Goal: Task Accomplishment & Management: Manage account settings

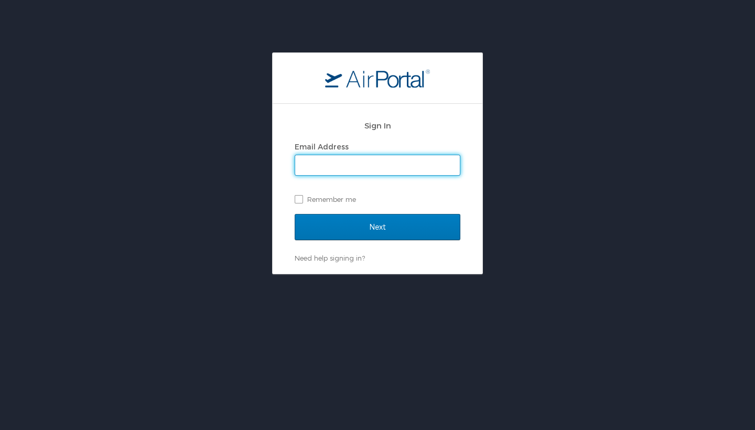
type input "thartsough@unityadvisory.com"
click at [377, 226] on input "Next" at bounding box center [378, 227] width 166 height 26
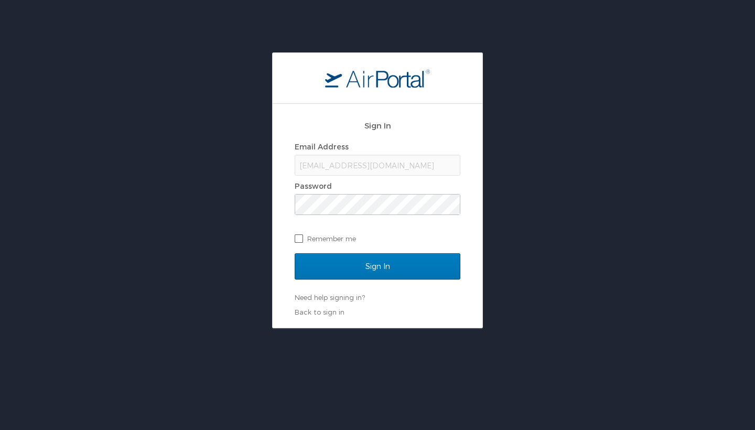
click at [298, 236] on label "Remember me" at bounding box center [378, 239] width 166 height 16
click at [298, 236] on input "Remember me" at bounding box center [298, 237] width 7 height 7
checkbox input "true"
click at [341, 264] on input "Sign In" at bounding box center [378, 266] width 166 height 26
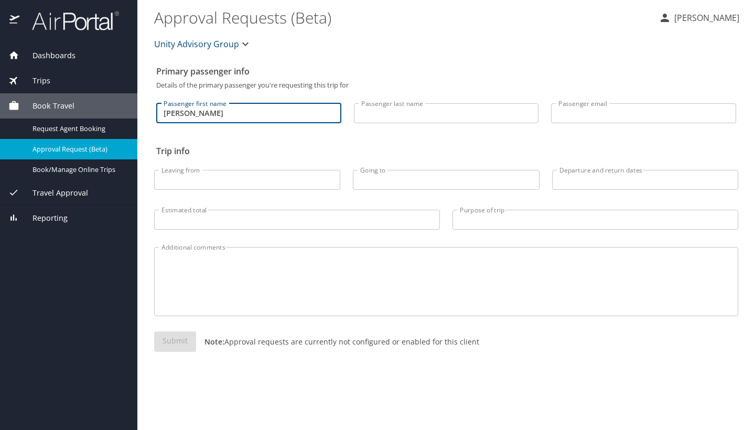
type input "LaTisha"
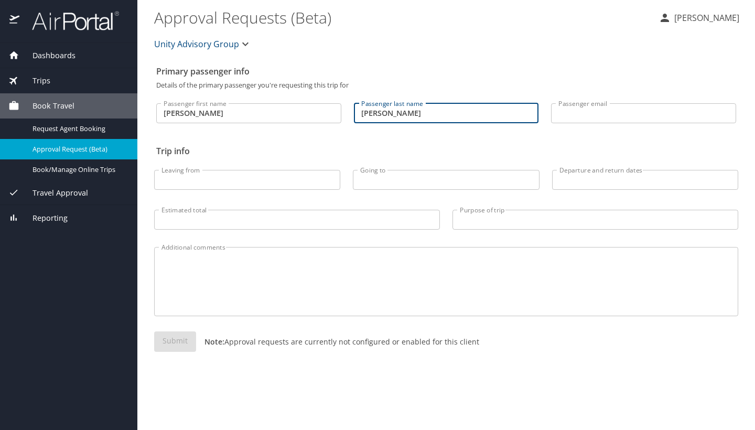
type input "Hartsough"
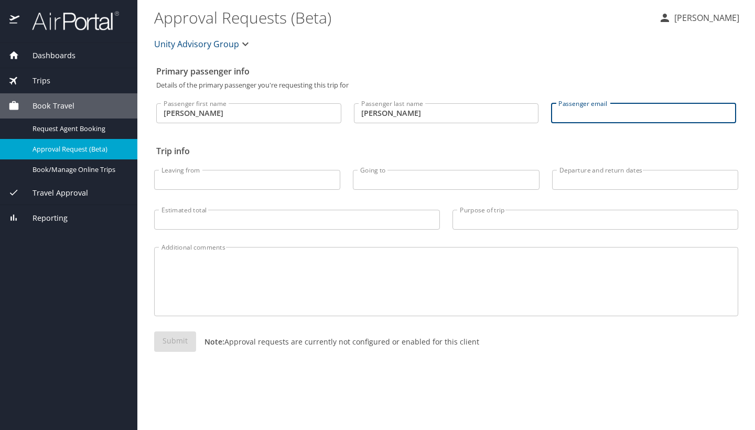
type input "thartsough@unityadvisory.com"
click at [67, 51] on span "Dashboards" at bounding box center [47, 56] width 56 height 12
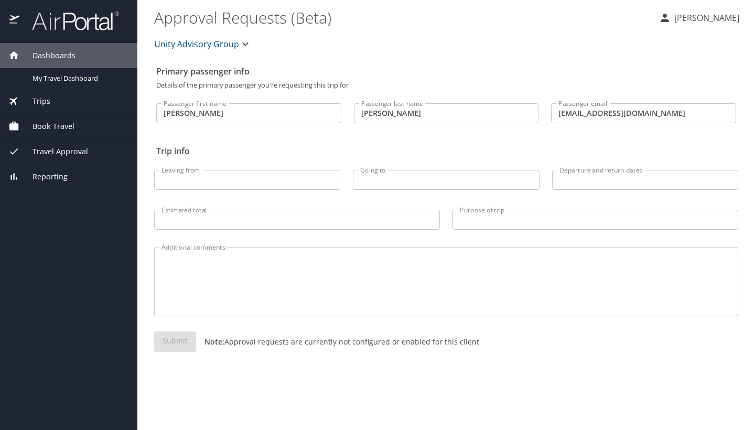
click at [240, 47] on icon "button" at bounding box center [245, 44] width 13 height 13
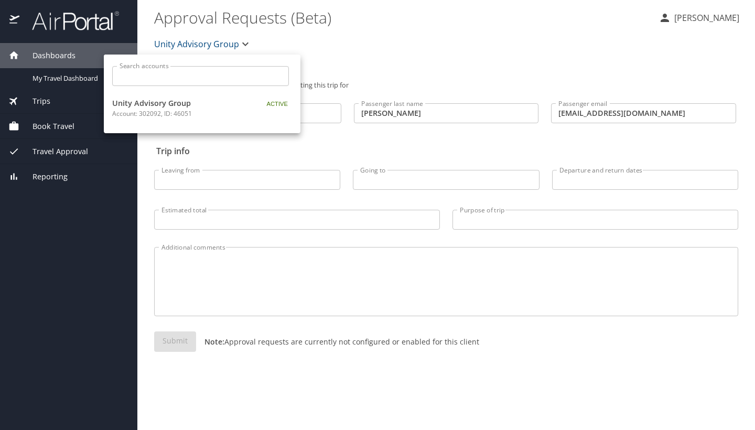
click at [217, 111] on p "Account: 302092, ID: 46051" at bounding box center [177, 113] width 131 height 9
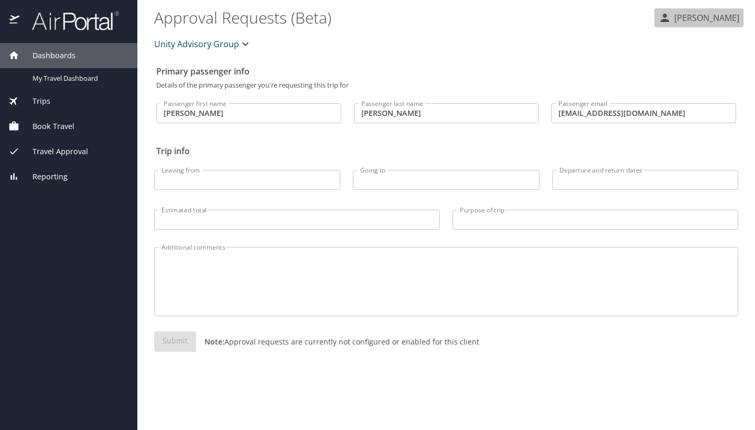
click at [712, 20] on p "[PERSON_NAME]" at bounding box center [705, 18] width 68 height 13
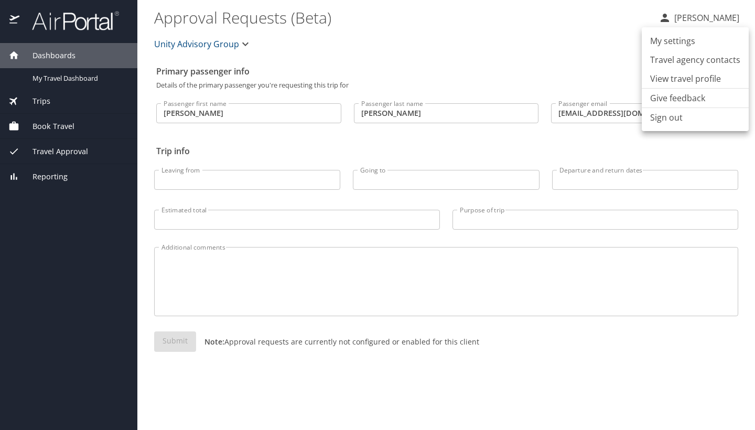
click at [700, 75] on li "View travel profile" at bounding box center [695, 78] width 107 height 19
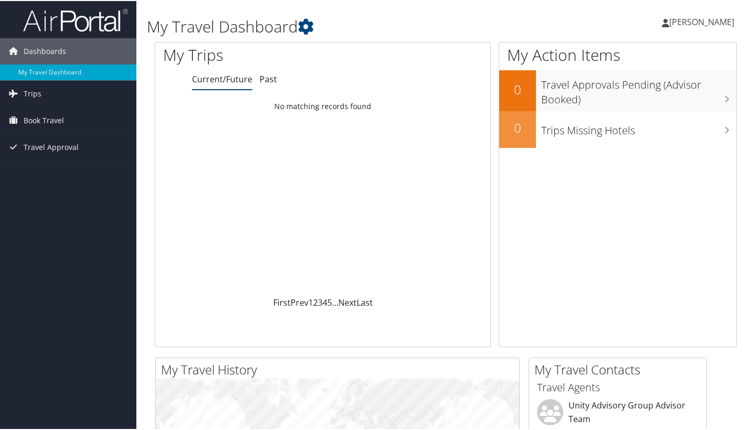
click at [675, 21] on span "[PERSON_NAME]" at bounding box center [701, 21] width 65 height 12
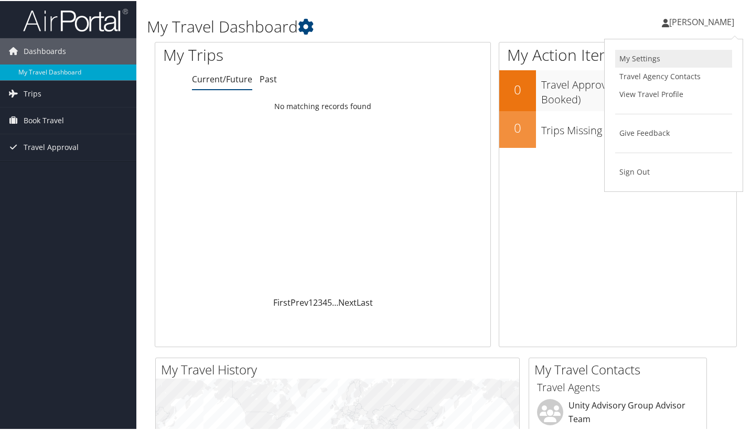
click at [626, 53] on link "My Settings" at bounding box center [673, 58] width 117 height 18
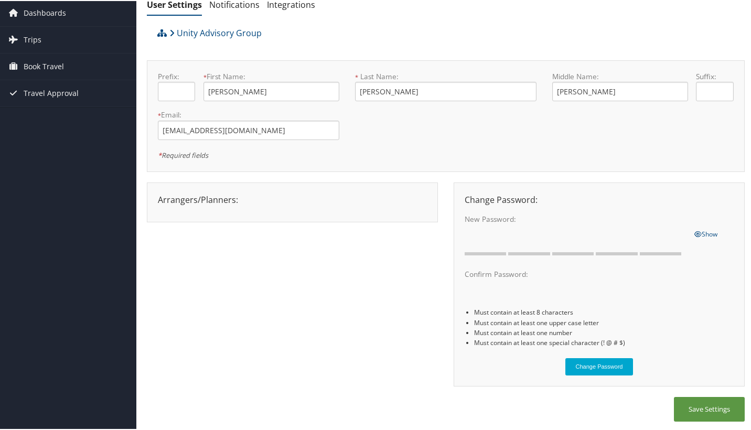
scroll to position [38, 0]
click at [685, 408] on button "Save Settings" at bounding box center [709, 408] width 71 height 25
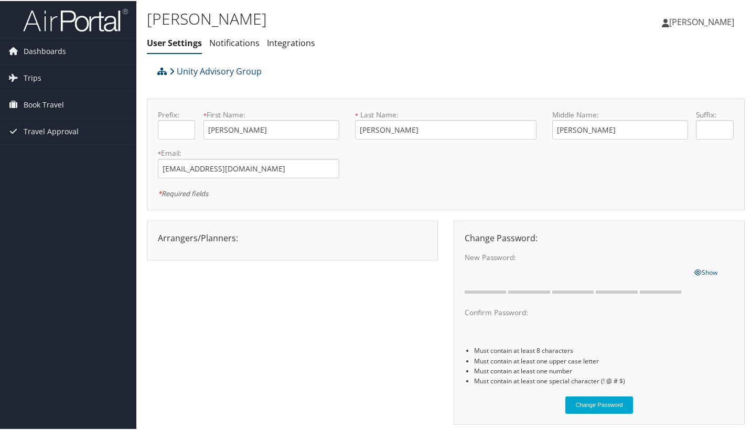
scroll to position [0, 0]
click at [240, 41] on link "Notifications" at bounding box center [234, 42] width 50 height 12
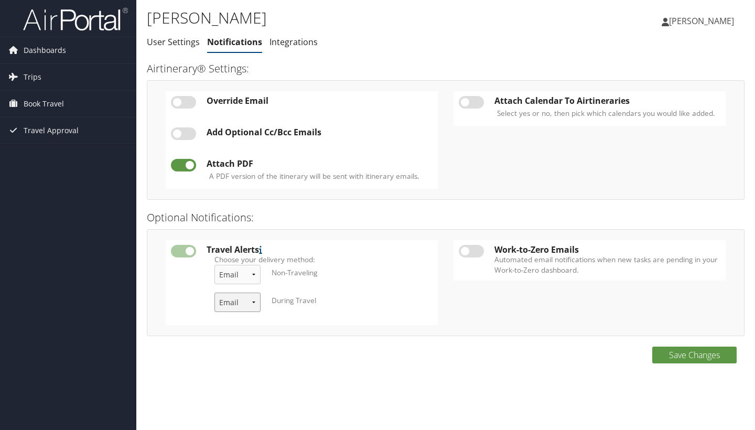
select select "3"
click at [468, 248] on label at bounding box center [471, 251] width 25 height 13
click at [468, 250] on input "checkbox" at bounding box center [467, 253] width 7 height 7
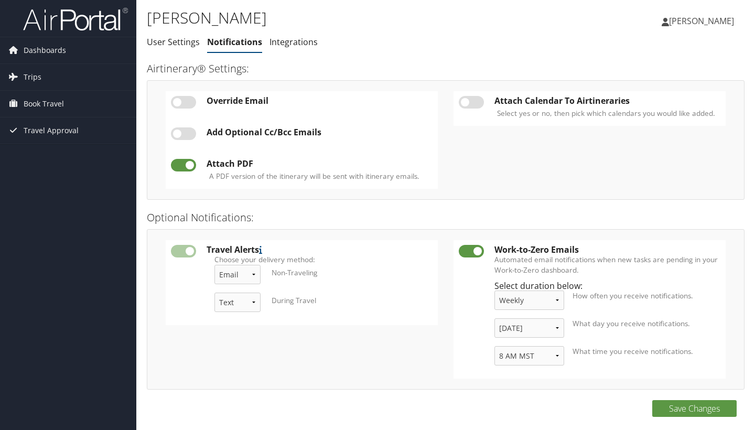
click at [468, 247] on label at bounding box center [471, 251] width 25 height 13
click at [468, 250] on input "checkbox" at bounding box center [467, 253] width 7 height 7
checkbox input "false"
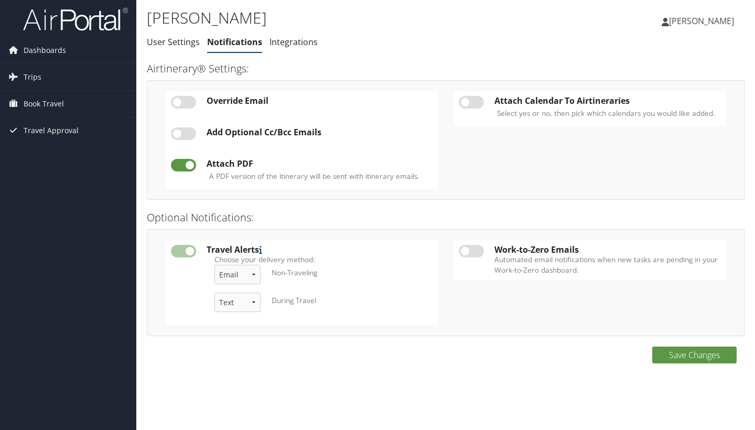
click at [461, 101] on label at bounding box center [471, 102] width 25 height 13
click at [464, 101] on input "checkbox" at bounding box center [467, 104] width 7 height 7
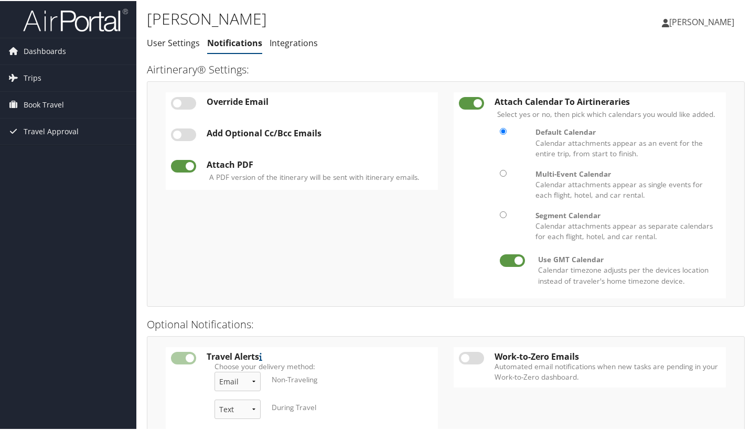
click at [473, 102] on label at bounding box center [471, 102] width 25 height 13
click at [471, 102] on input "checkbox" at bounding box center [467, 104] width 7 height 7
checkbox input "false"
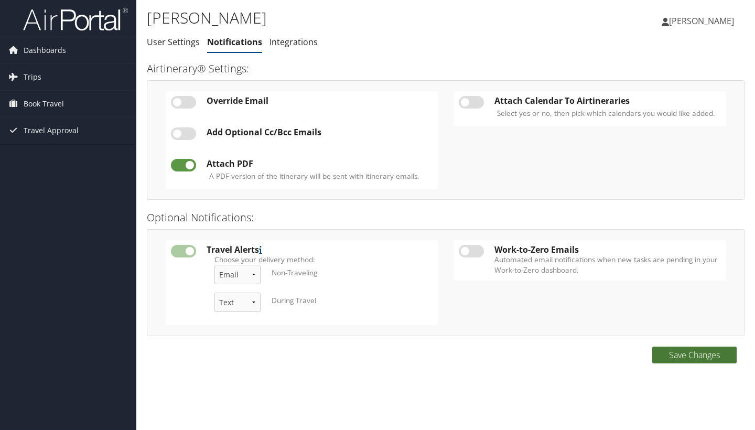
click at [690, 357] on button "Save Changes" at bounding box center [694, 354] width 84 height 17
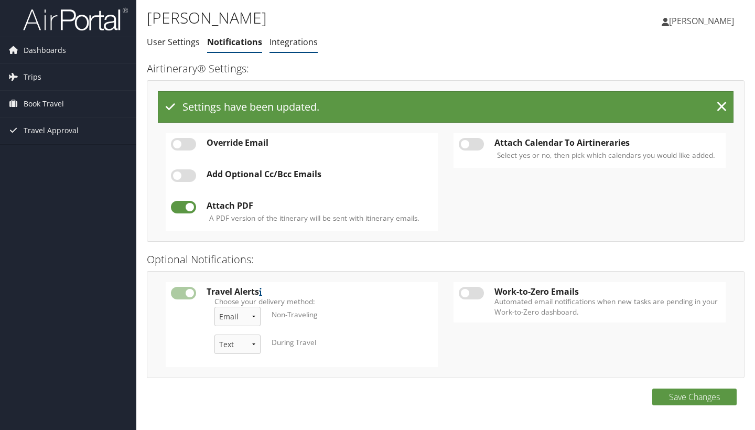
click at [297, 36] on link "Integrations" at bounding box center [293, 42] width 48 height 12
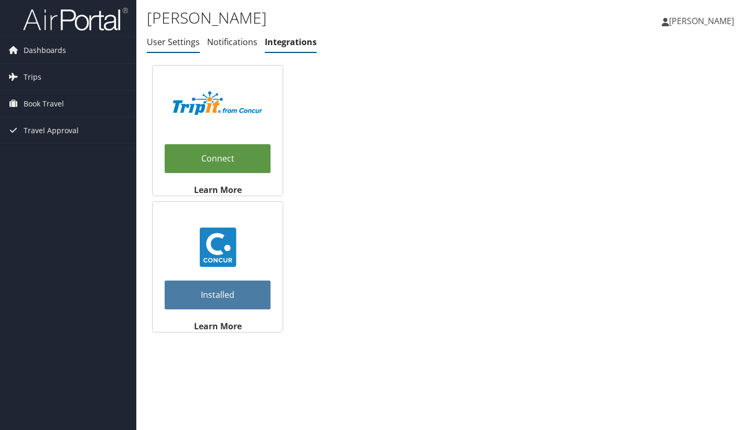
click at [177, 40] on link "User Settings" at bounding box center [173, 42] width 53 height 12
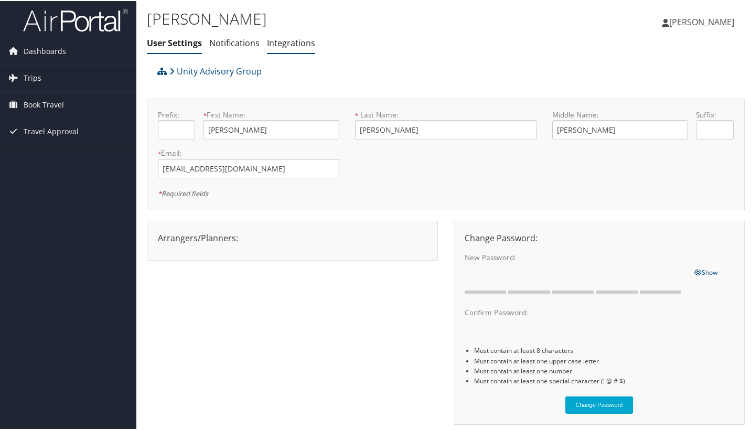
click at [291, 42] on link "Integrations" at bounding box center [291, 42] width 48 height 12
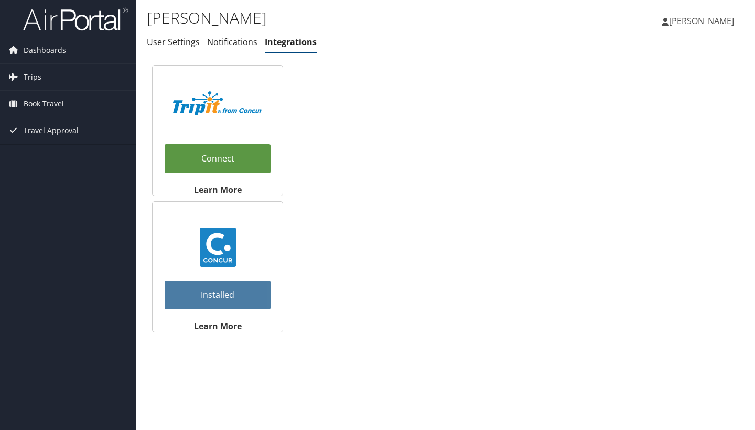
click at [233, 262] on img at bounding box center [217, 246] width 39 height 39
click at [235, 290] on link "Installed" at bounding box center [218, 294] width 106 height 29
click at [212, 161] on link "Connect" at bounding box center [218, 158] width 106 height 29
click at [62, 48] on span "Dashboards" at bounding box center [45, 50] width 42 height 26
click at [700, 24] on span "[PERSON_NAME]" at bounding box center [701, 21] width 65 height 12
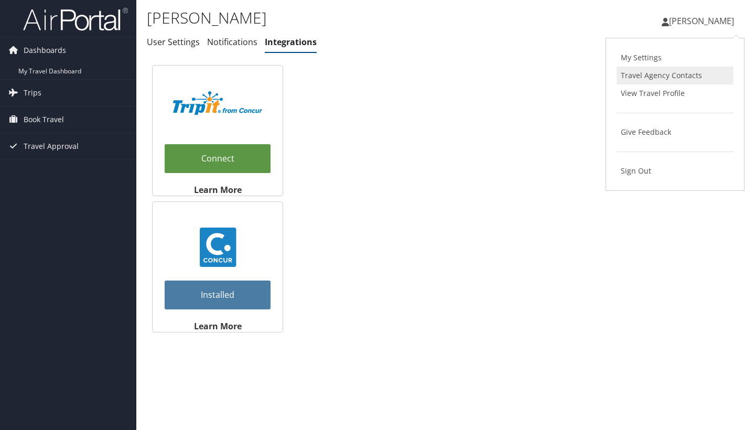
click at [688, 71] on link "Travel Agency Contacts" at bounding box center [674, 76] width 117 height 18
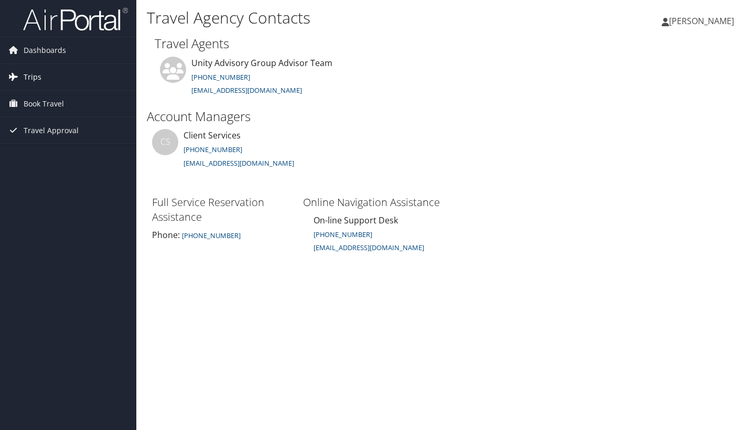
click at [40, 80] on span "Trips" at bounding box center [33, 77] width 18 height 26
click at [48, 150] on span "Book Travel" at bounding box center [44, 151] width 40 height 26
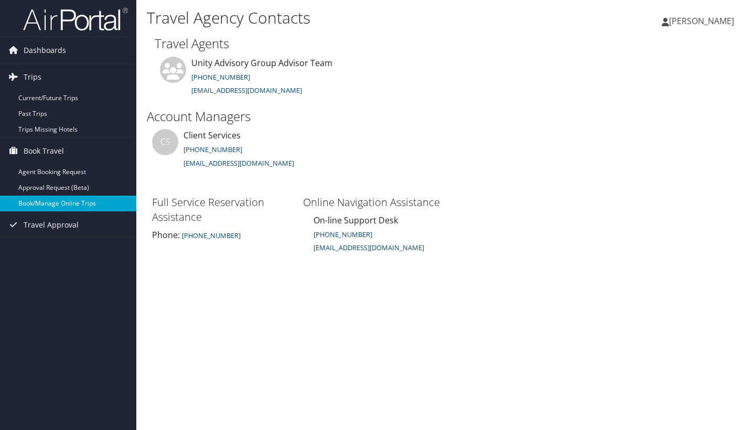
click at [57, 201] on link "Book/Manage Online Trips" at bounding box center [68, 204] width 136 height 16
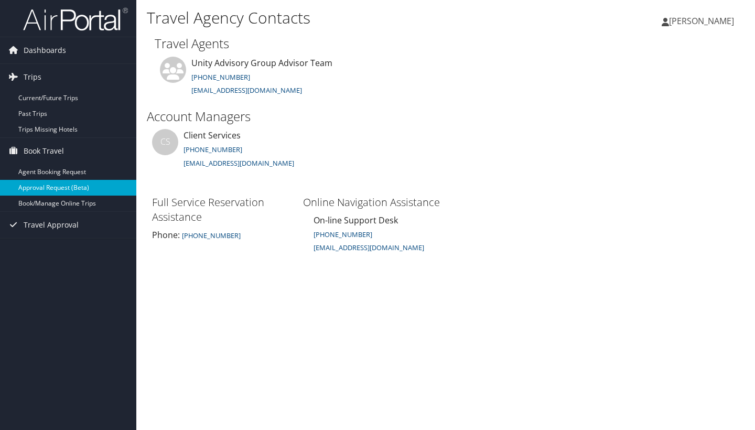
click at [81, 182] on link "Approval Request (Beta)" at bounding box center [68, 188] width 136 height 16
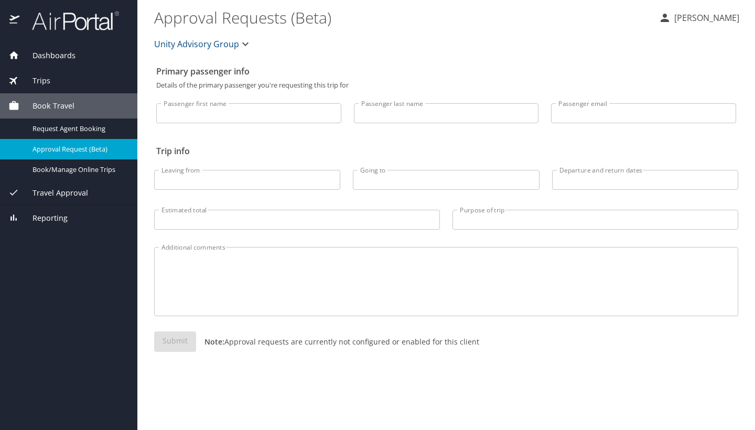
click at [68, 58] on span "Dashboards" at bounding box center [47, 56] width 56 height 12
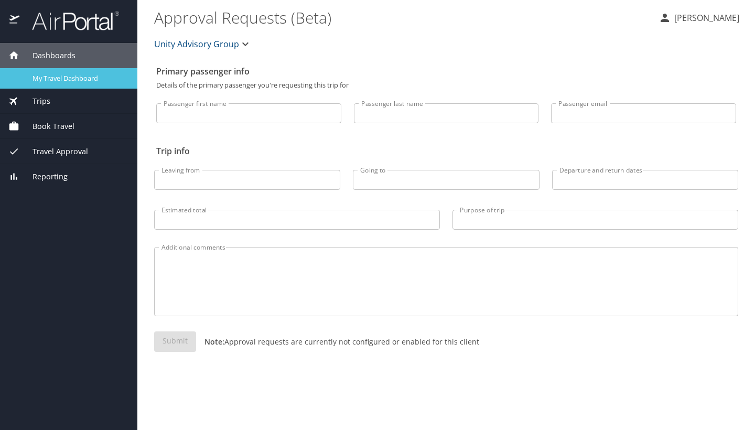
click at [68, 73] on span "My Travel Dashboard" at bounding box center [78, 78] width 92 height 10
